Goal: Communication & Community: Answer question/provide support

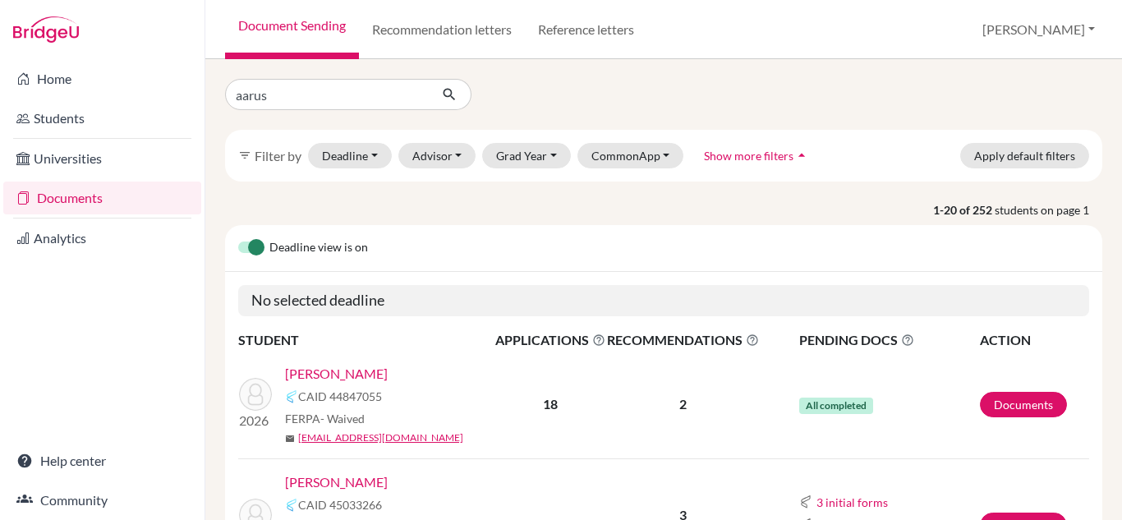
type input "[PERSON_NAME]"
click button "submit" at bounding box center [450, 94] width 44 height 31
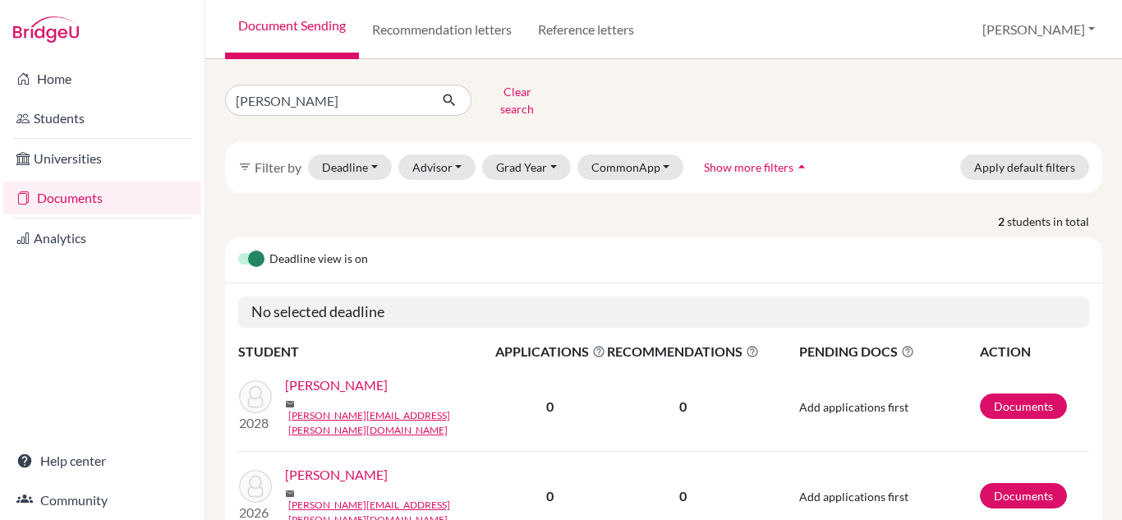
scroll to position [55, 0]
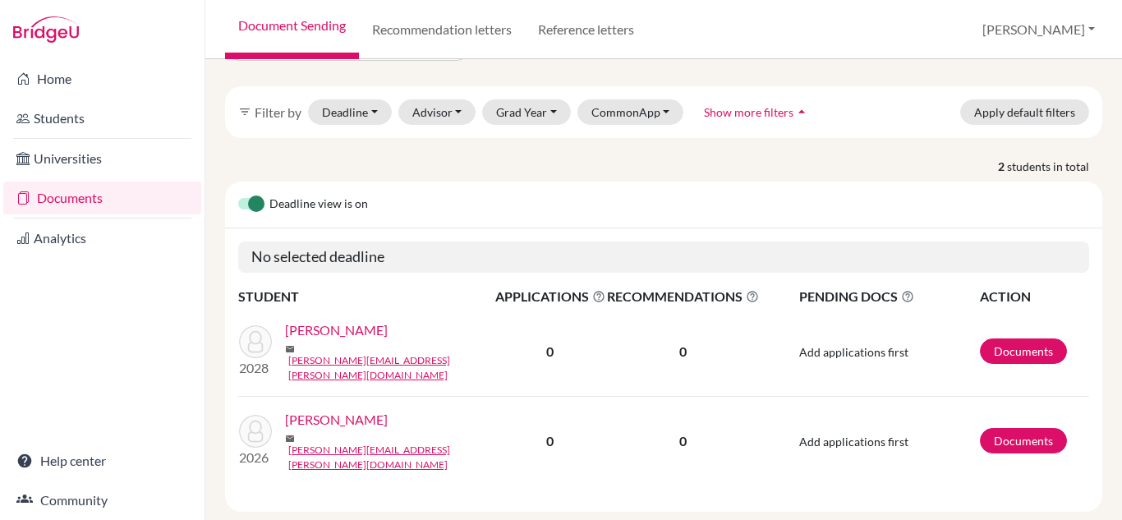
click at [335, 410] on link "[PERSON_NAME]" at bounding box center [336, 420] width 103 height 20
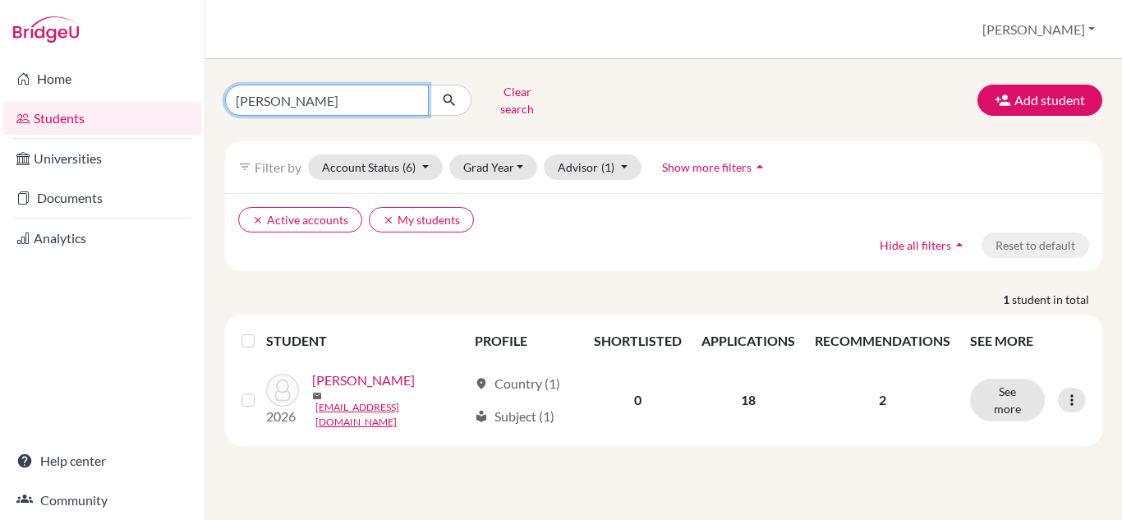
click at [361, 91] on input "[PERSON_NAME]" at bounding box center [327, 100] width 204 height 31
type input "[PERSON_NAME]"
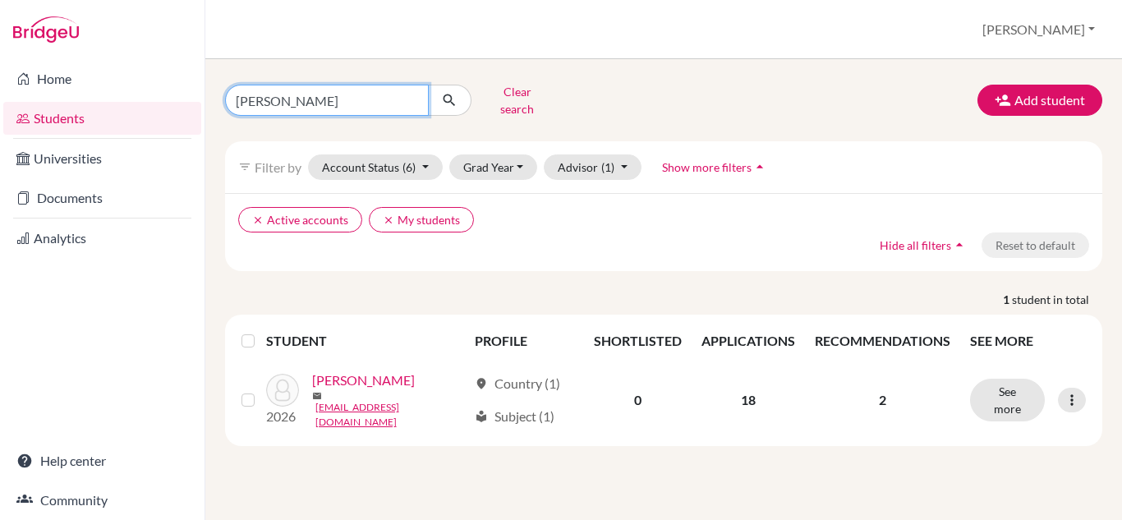
click button "submit" at bounding box center [450, 100] width 44 height 31
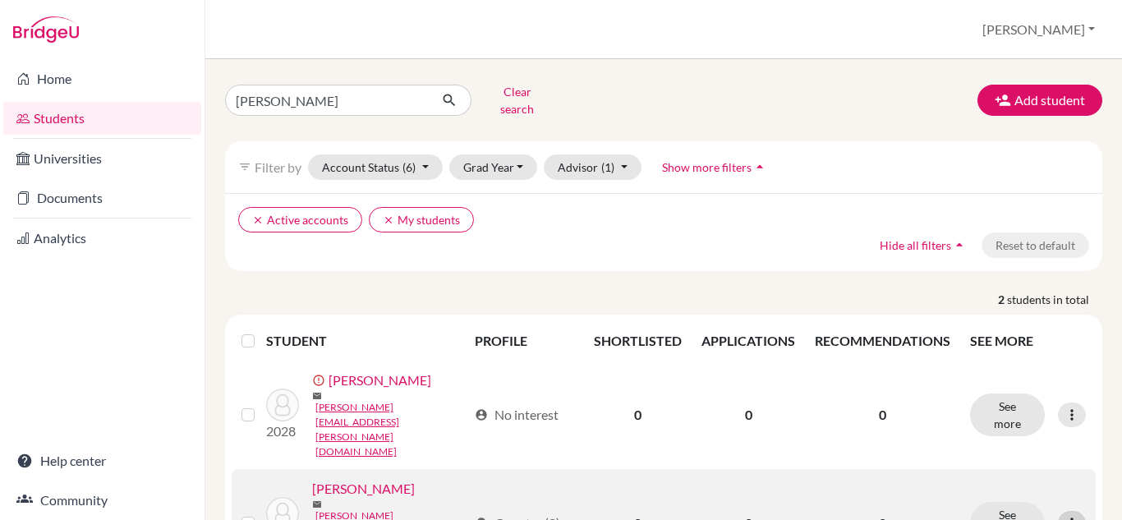
click at [1058, 511] on div at bounding box center [1072, 523] width 28 height 25
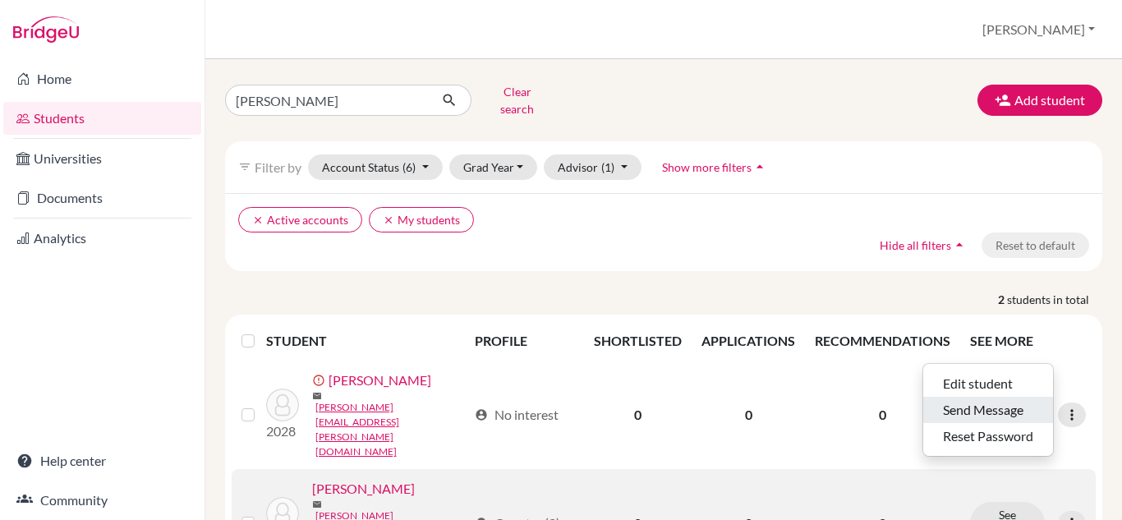
click at [1019, 403] on button "Send Message" at bounding box center [988, 410] width 130 height 26
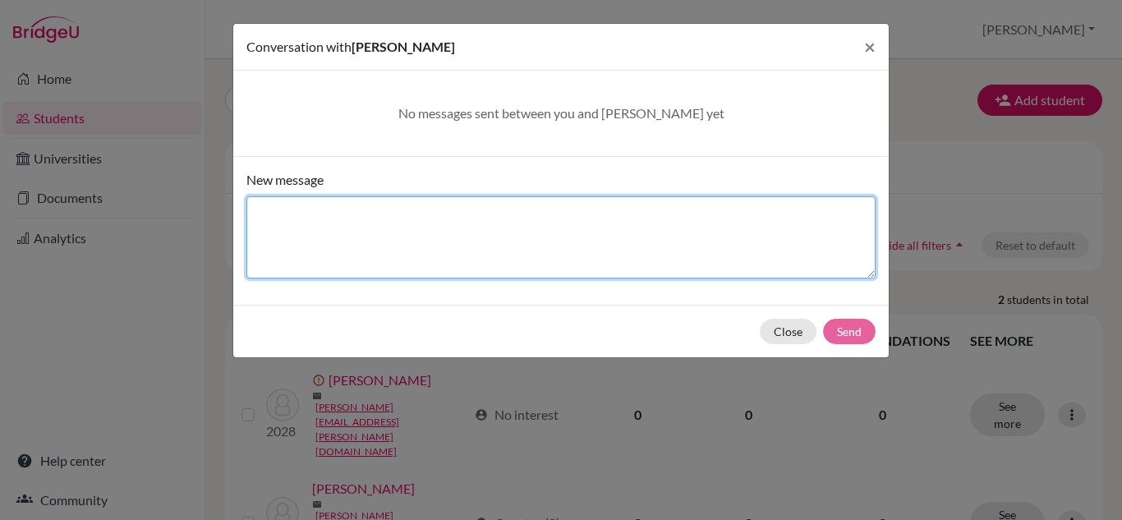
click at [632, 232] on textarea "New message" at bounding box center [560, 237] width 629 height 82
type textarea "l"
type textarea "Pls link common app to [GEOGRAPHIC_DATA]"
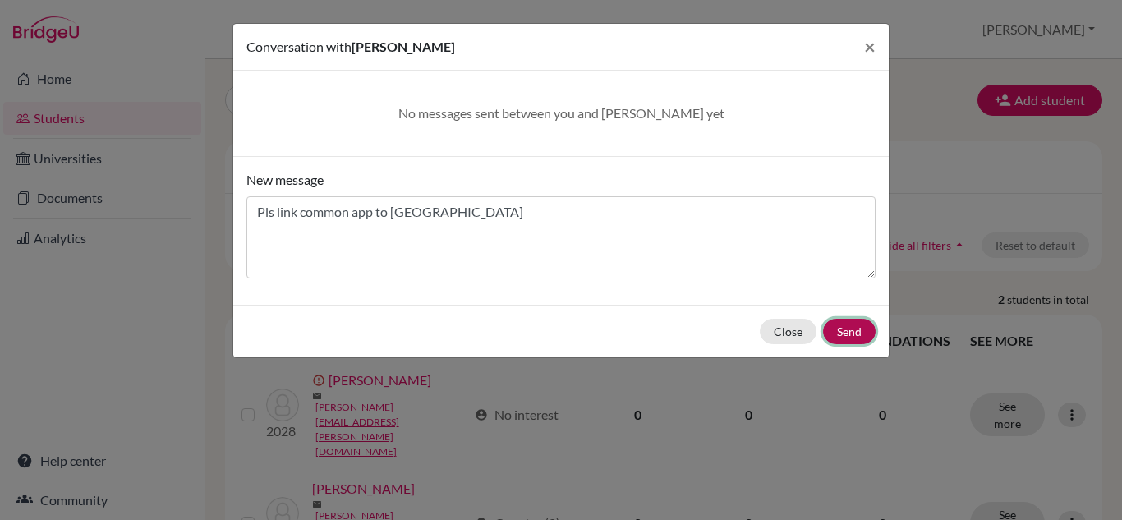
click at [853, 336] on button "Send" at bounding box center [849, 331] width 53 height 25
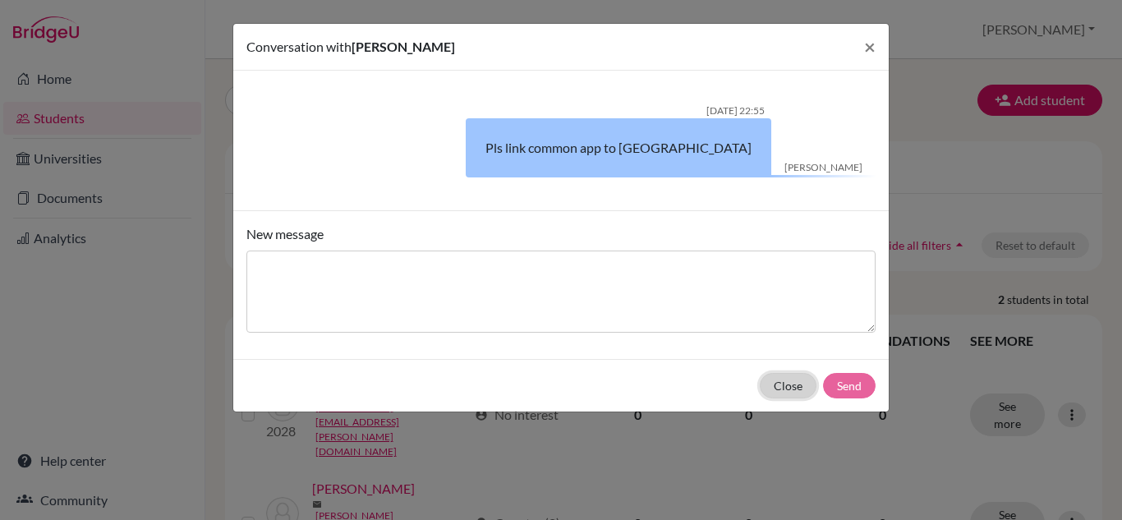
click at [791, 389] on button "Close" at bounding box center [788, 385] width 57 height 25
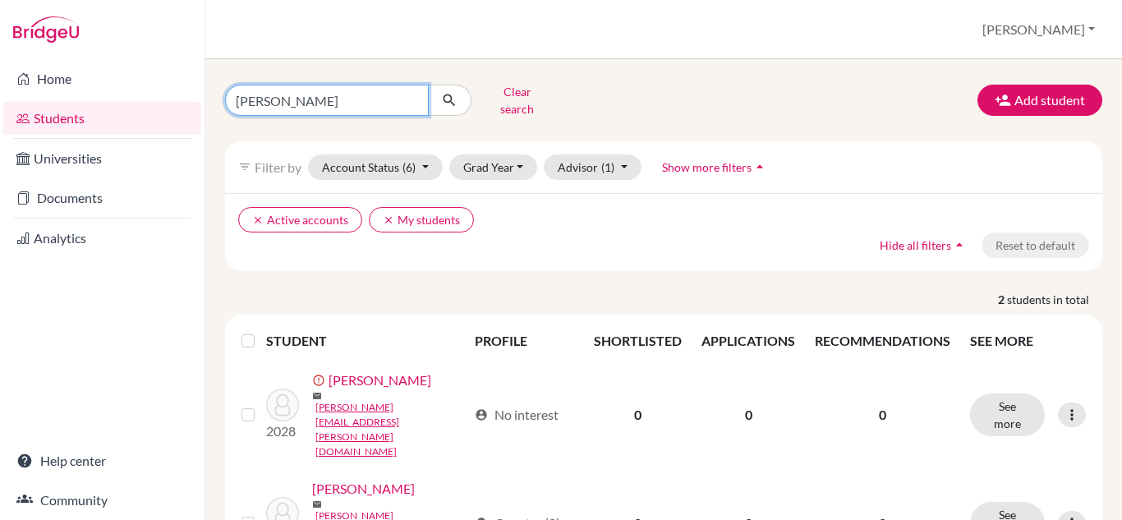
click at [402, 99] on input "[PERSON_NAME]" at bounding box center [327, 100] width 204 height 31
type input "Maahir"
click button "submit" at bounding box center [450, 100] width 44 height 31
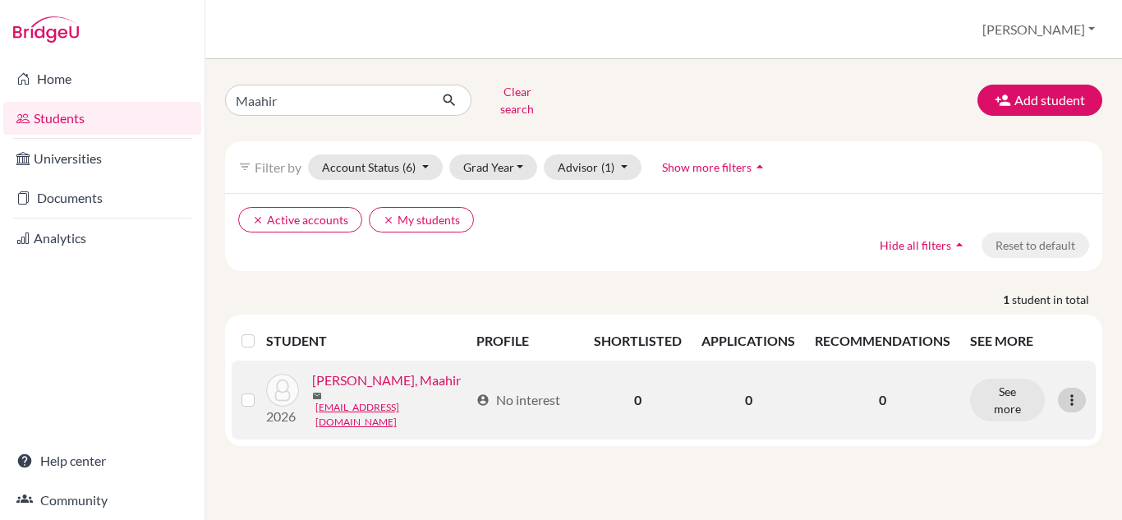
click at [1077, 392] on icon at bounding box center [1072, 400] width 16 height 16
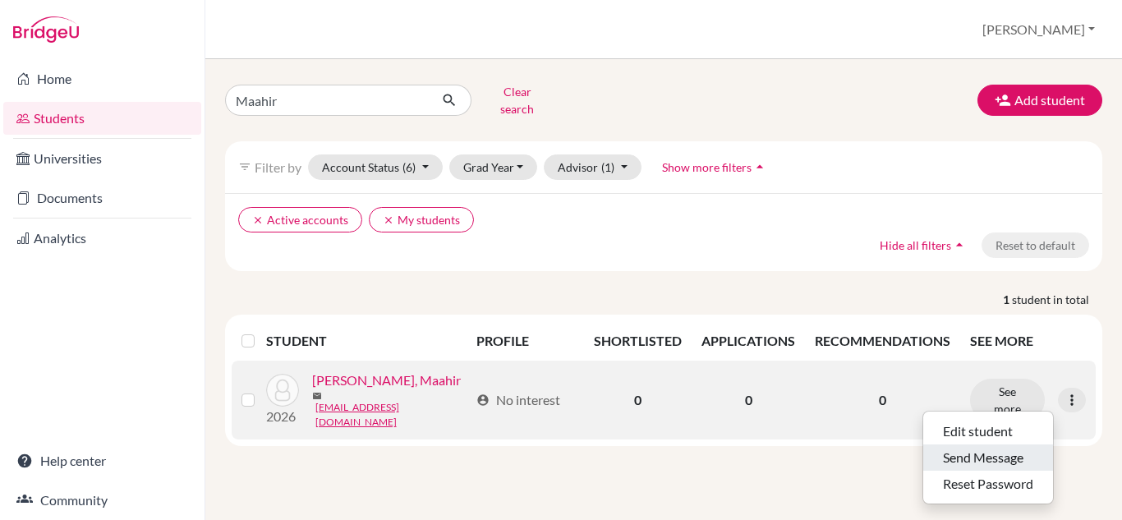
click at [990, 451] on button "Send Message" at bounding box center [988, 457] width 130 height 26
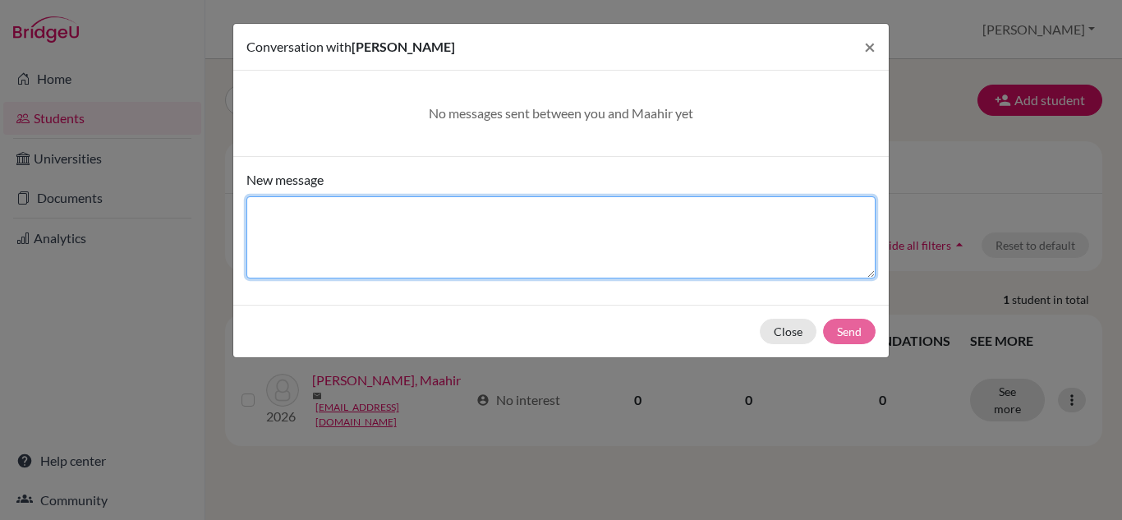
click at [462, 220] on textarea "New message" at bounding box center [560, 237] width 629 height 82
click at [462, 220] on textarea "Pls link Common App to [GEOGRAPHIC_DATA]" at bounding box center [560, 237] width 629 height 82
type textarea "Pls link Common App to [GEOGRAPHIC_DATA]"
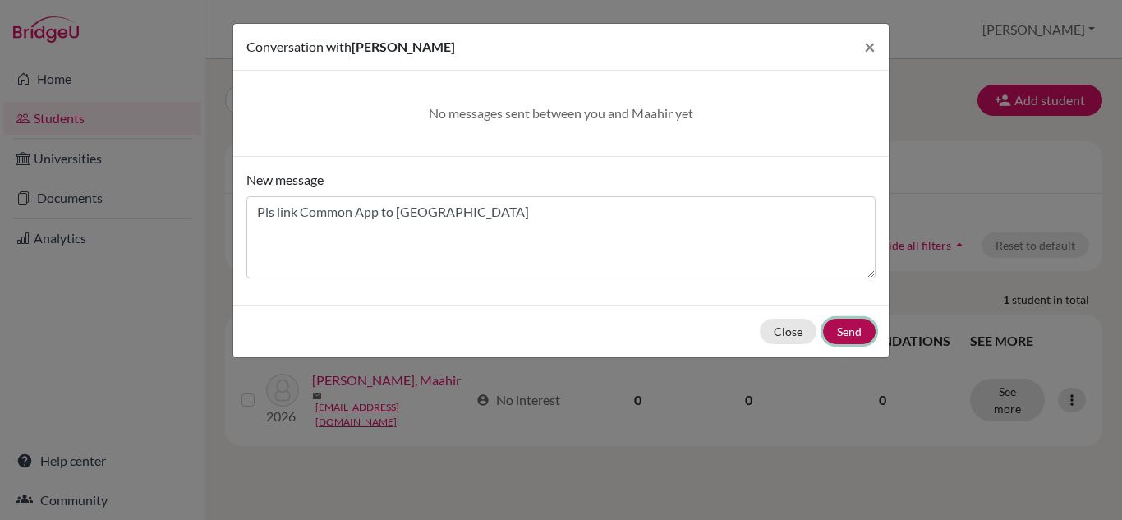
click at [849, 329] on button "Send" at bounding box center [849, 331] width 53 height 25
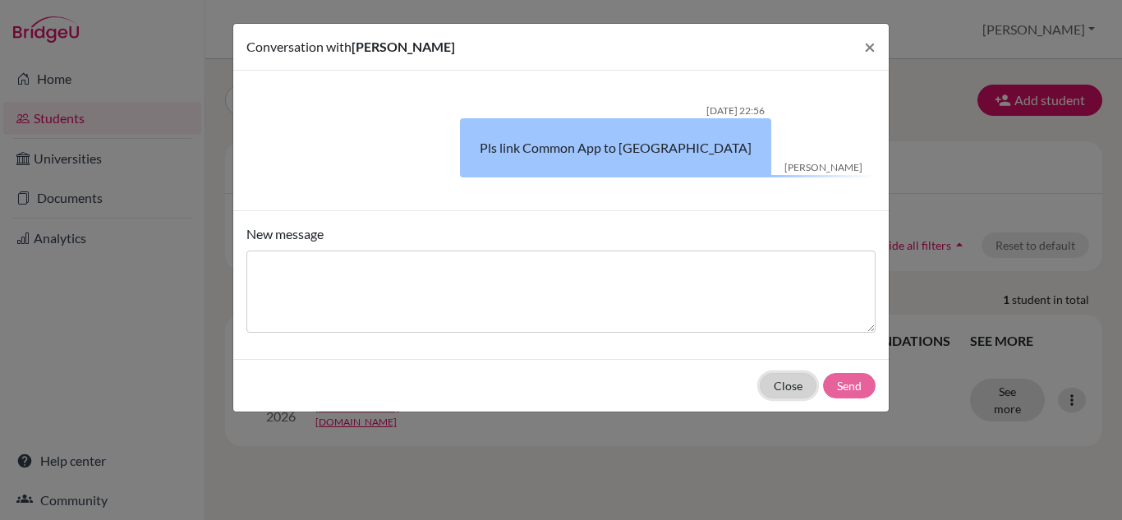
click at [790, 382] on button "Close" at bounding box center [788, 385] width 57 height 25
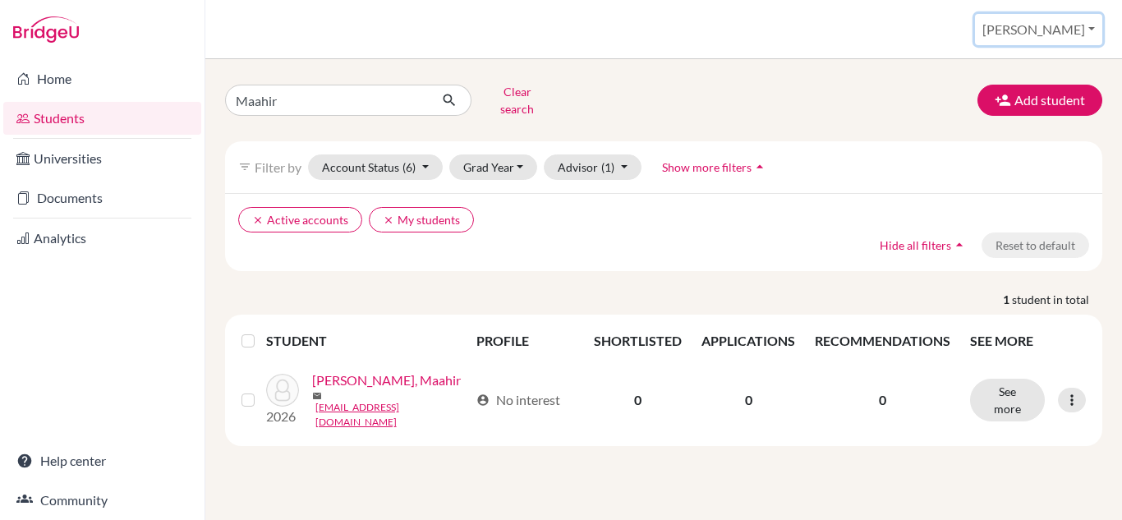
click at [1062, 33] on button "[PERSON_NAME]" at bounding box center [1038, 29] width 127 height 31
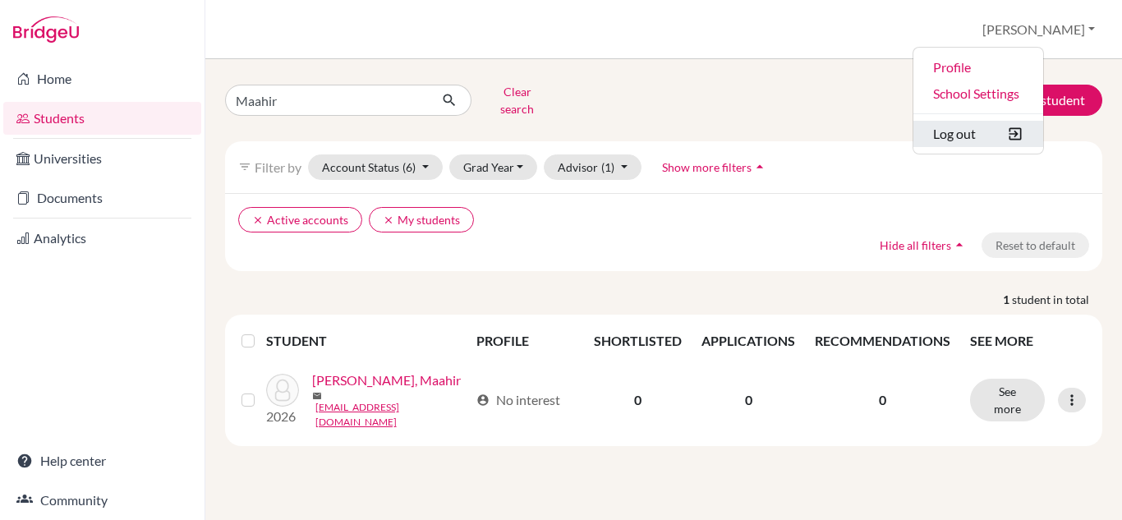
click at [1015, 134] on button "Log out" at bounding box center [979, 134] width 130 height 26
